Goal: Find specific page/section

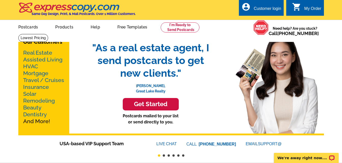
click at [44, 52] on link "Real Estate" at bounding box center [37, 53] width 29 height 6
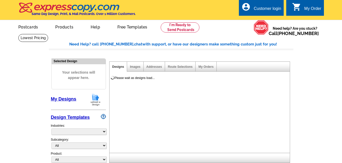
select select "785"
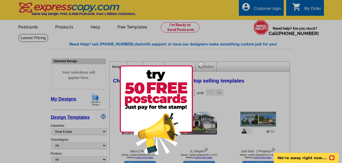
click at [203, 65] on img at bounding box center [201, 64] width 15 height 15
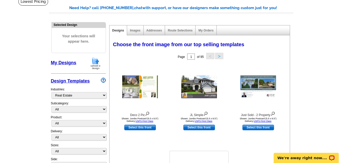
scroll to position [25, 0]
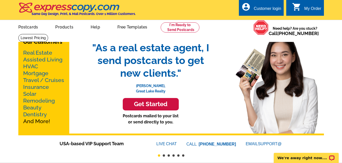
click at [46, 52] on link "Real Estate" at bounding box center [37, 53] width 29 height 6
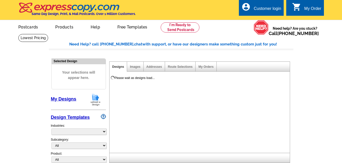
select select "785"
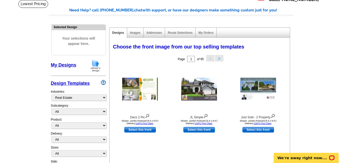
scroll to position [51, 0]
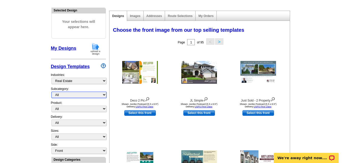
click at [91, 96] on select "All RE/MAX® Referrals [PERSON_NAME]® Berkshire Hathaway Home Services Century 2…" at bounding box center [78, 95] width 55 height 6
select select "807"
click at [51, 92] on select "All RE/MAX® Referrals [PERSON_NAME]® Berkshire Hathaway Home Services Century 2…" at bounding box center [78, 95] width 55 height 6
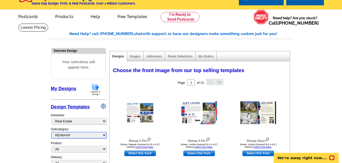
scroll to position [0, 0]
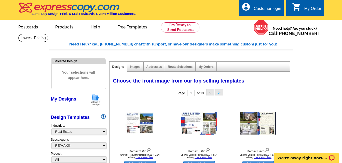
click at [220, 93] on button ">" at bounding box center [219, 92] width 8 height 6
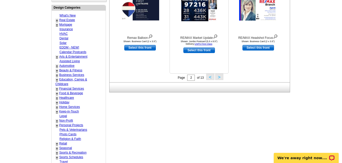
scroll to position [204, 0]
click at [218, 77] on button ">" at bounding box center [219, 77] width 8 height 6
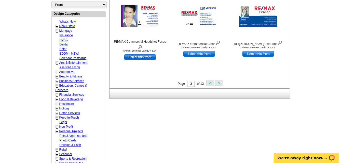
scroll to position [203, 0]
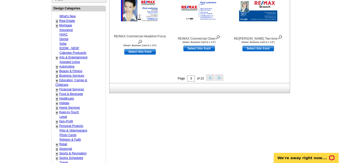
click at [221, 77] on button ">" at bounding box center [219, 78] width 8 height 6
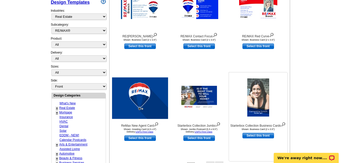
scroll to position [177, 0]
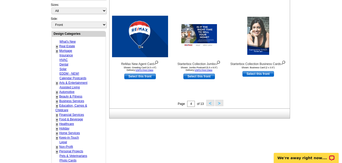
click at [218, 104] on button ">" at bounding box center [219, 103] width 8 height 6
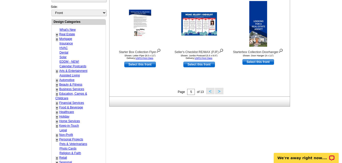
scroll to position [203, 0]
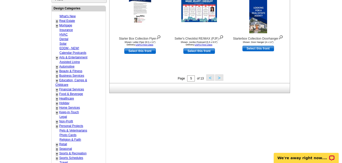
click at [220, 79] on button ">" at bounding box center [219, 78] width 8 height 6
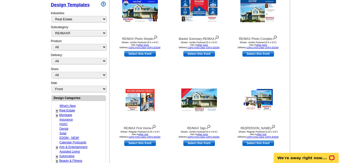
scroll to position [126, 0]
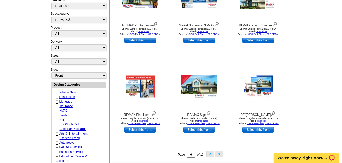
click at [217, 154] on button ">" at bounding box center [219, 154] width 8 height 6
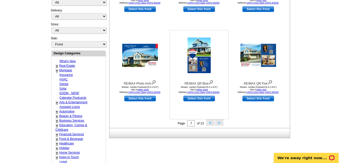
scroll to position [177, 0]
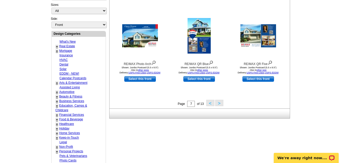
click at [220, 106] on button ">" at bounding box center [219, 103] width 8 height 6
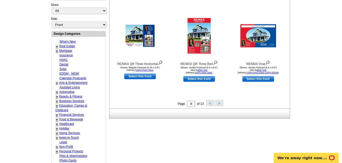
click at [221, 104] on button ">" at bounding box center [219, 103] width 8 height 6
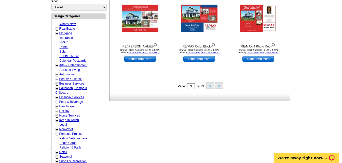
scroll to position [203, 0]
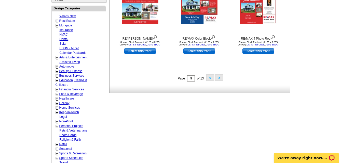
click at [219, 79] on button ">" at bounding box center [219, 78] width 8 height 6
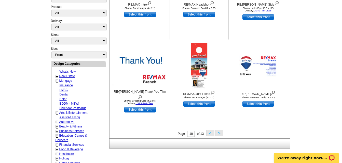
scroll to position [152, 0]
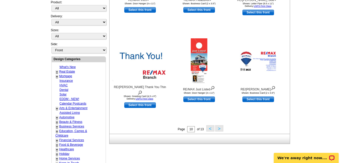
click at [218, 130] on button ">" at bounding box center [219, 128] width 8 height 6
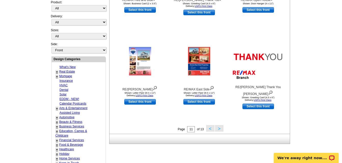
click at [220, 130] on button ">" at bounding box center [219, 128] width 8 height 6
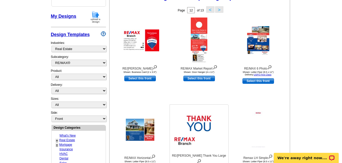
scroll to position [75, 0]
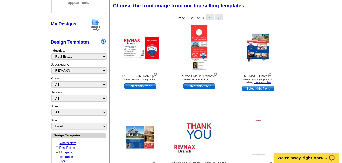
click at [218, 18] on button ">" at bounding box center [219, 17] width 8 height 6
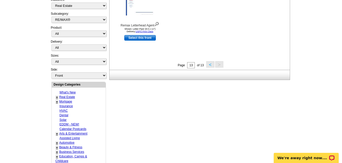
scroll to position [24, 0]
